Goal: Find contact information: Find contact information

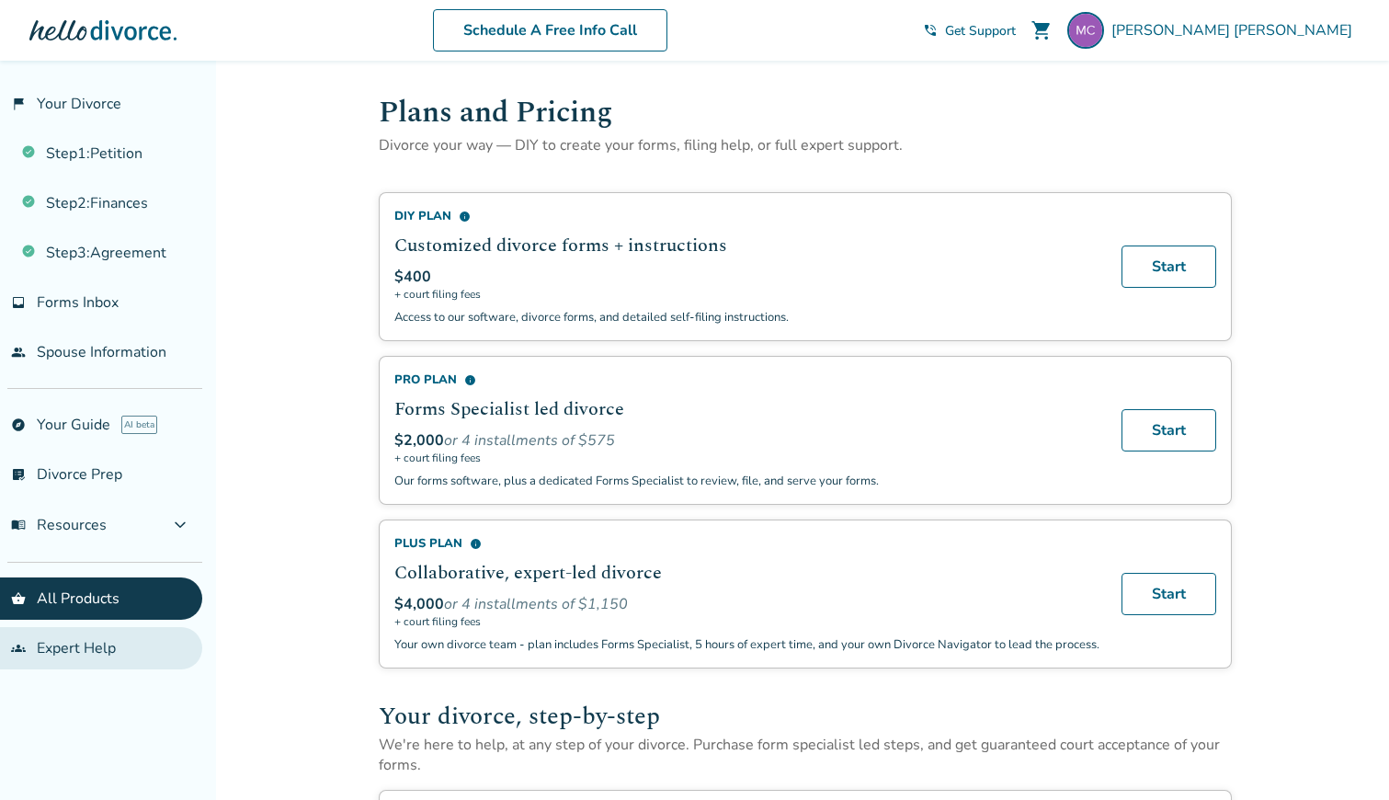
click at [74, 640] on link "groups Expert Help" at bounding box center [101, 648] width 202 height 42
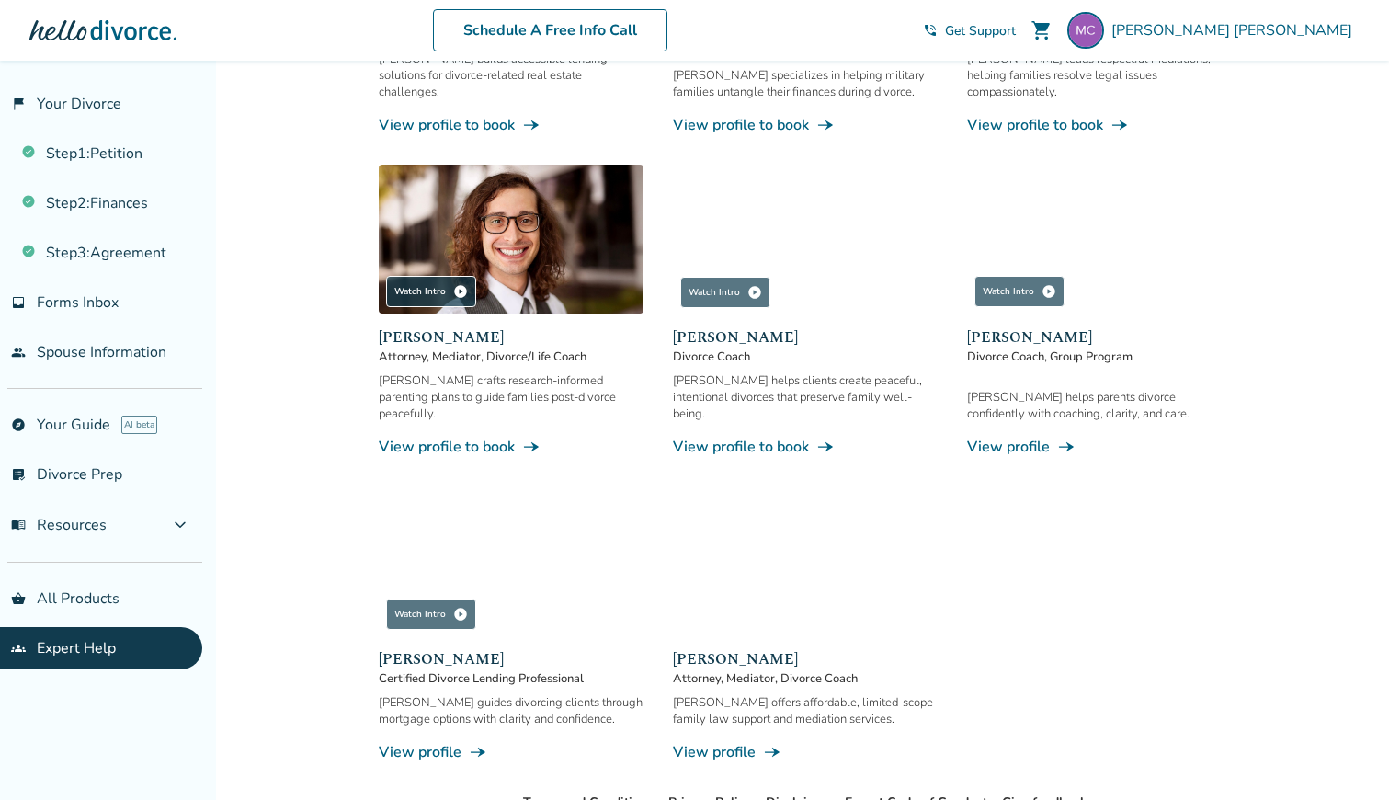
scroll to position [1442, 0]
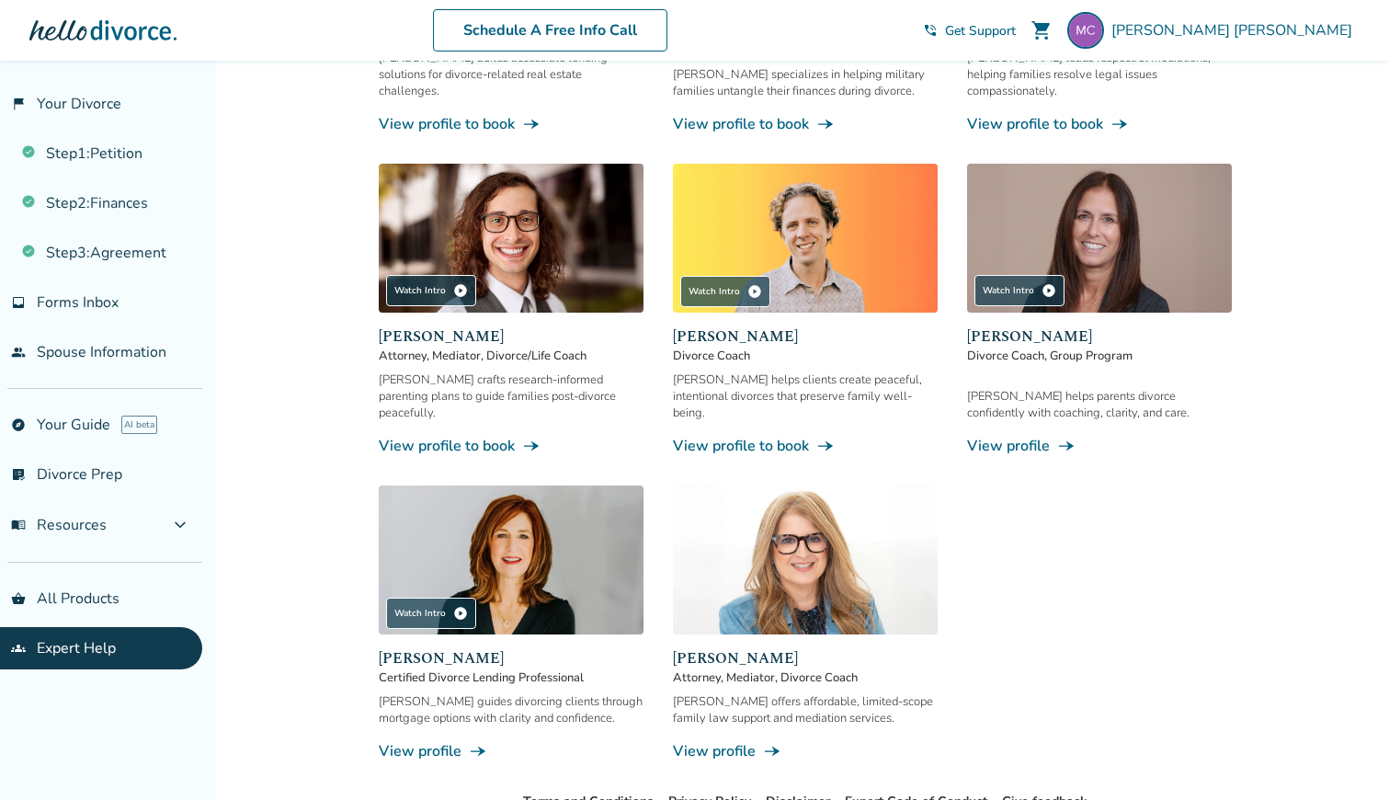
click at [706, 647] on span "[PERSON_NAME]" at bounding box center [805, 658] width 265 height 22
click at [729, 741] on link "View profile line_end_arrow_notch" at bounding box center [805, 751] width 265 height 20
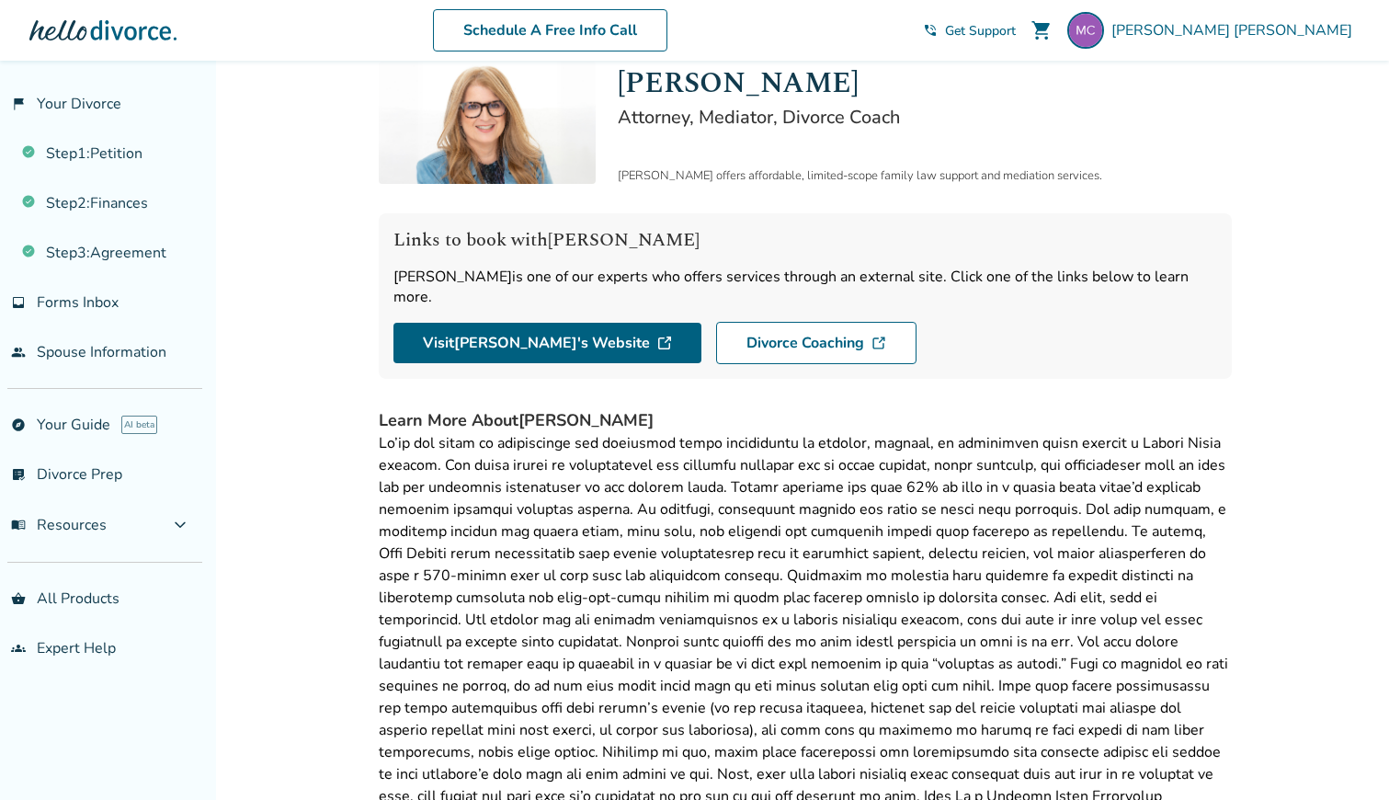
scroll to position [65, 0]
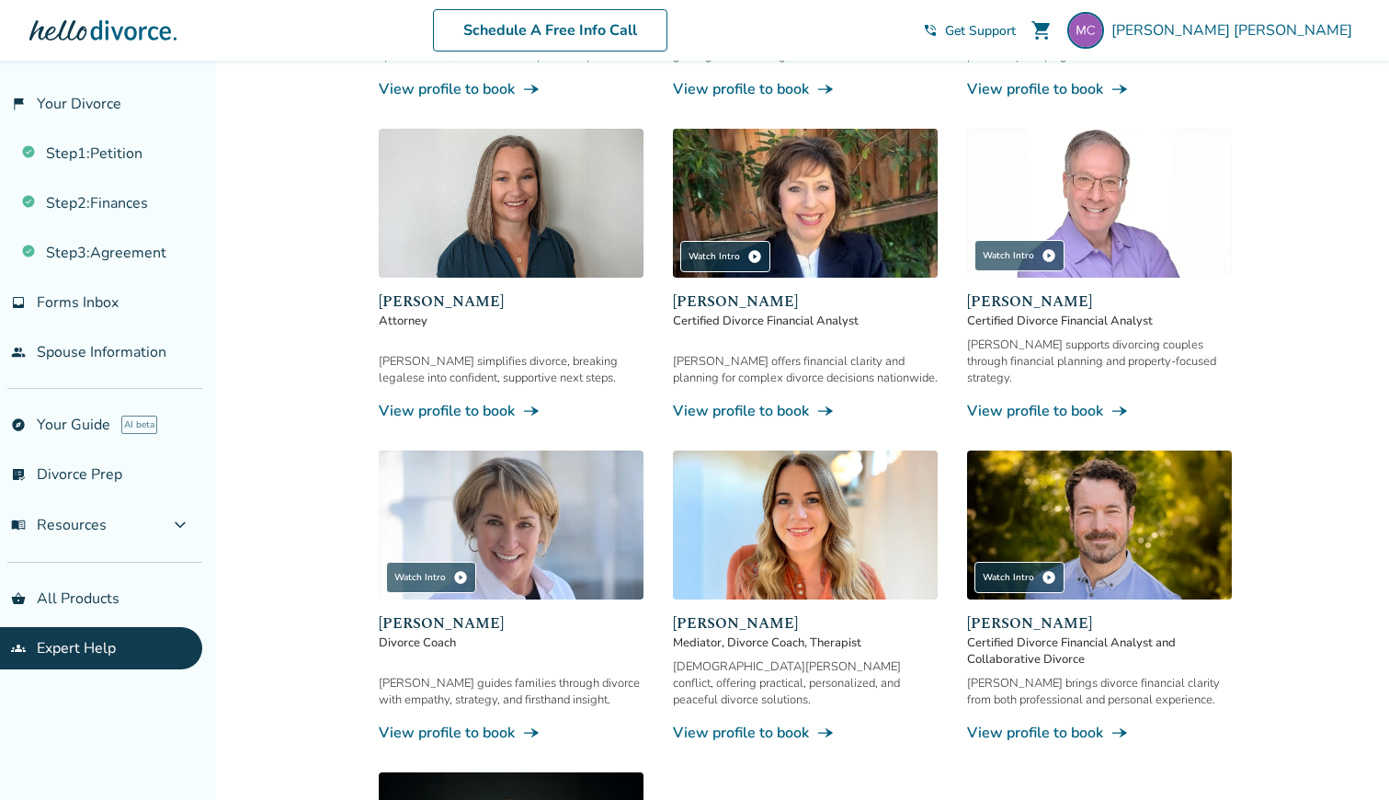
scroll to position [565, 0]
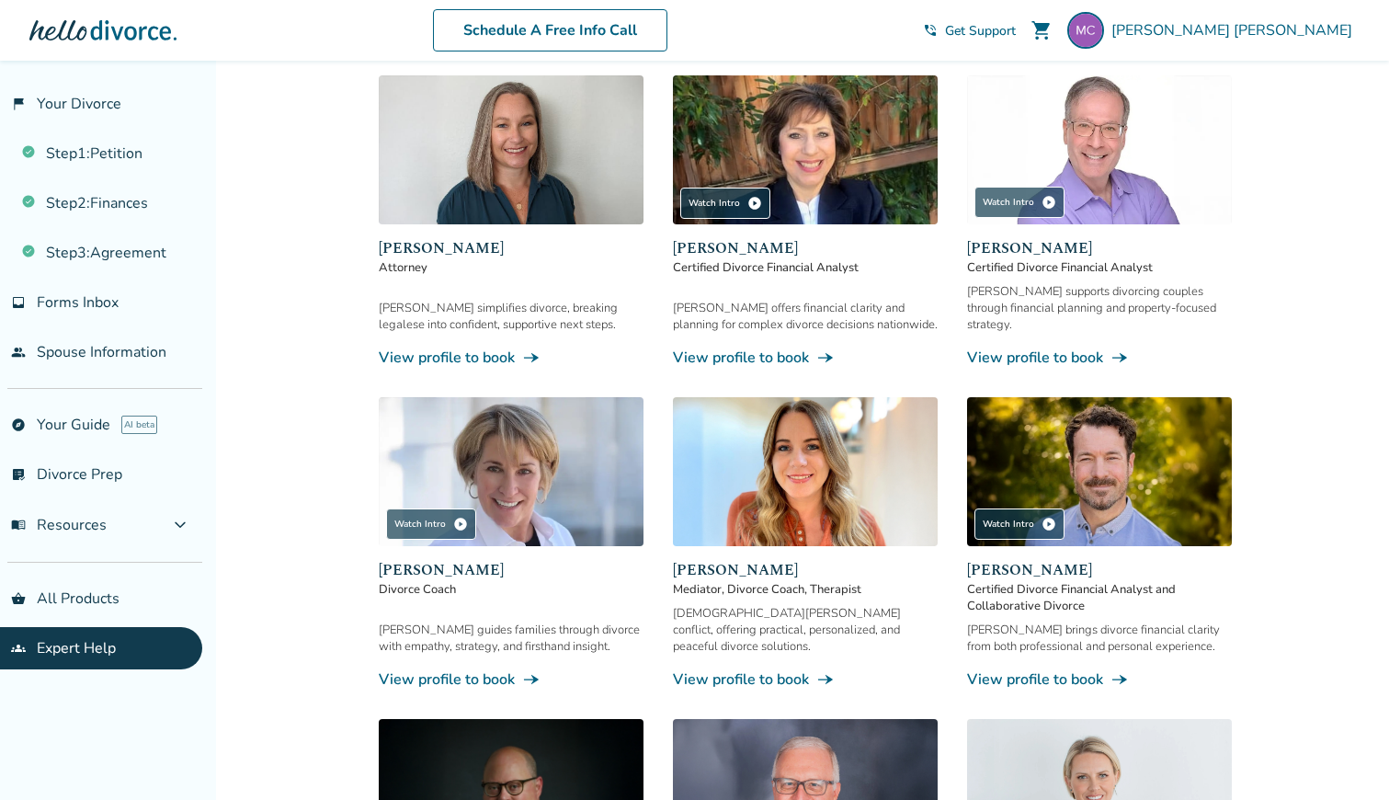
click at [500, 669] on link "View profile to book line_end_arrow_notch" at bounding box center [511, 679] width 265 height 20
